Goal: Ask a question

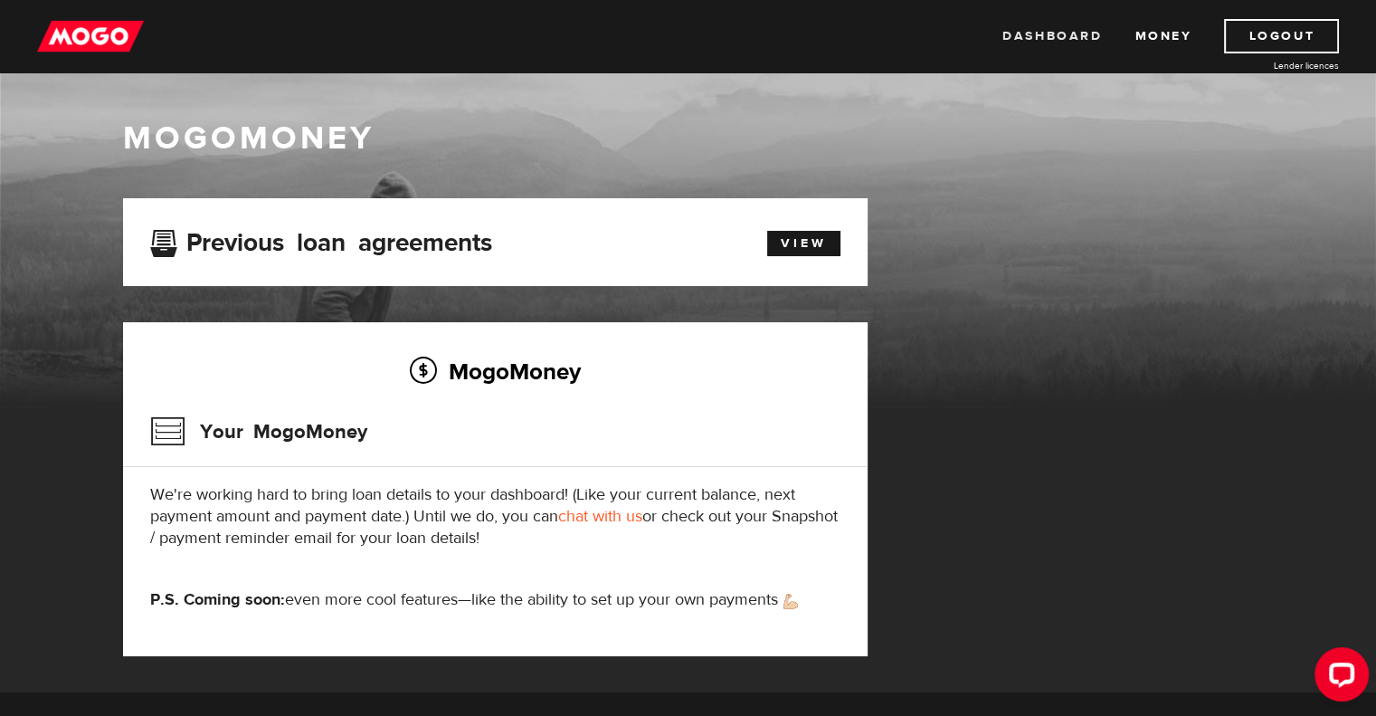
click at [1059, 35] on link "Dashboard" at bounding box center [1053, 36] width 100 height 34
click at [599, 518] on link "chat with us" at bounding box center [600, 516] width 84 height 21
click at [1249, 33] on link "Logout" at bounding box center [1281, 36] width 115 height 34
